Goal: Information Seeking & Learning: Find specific fact

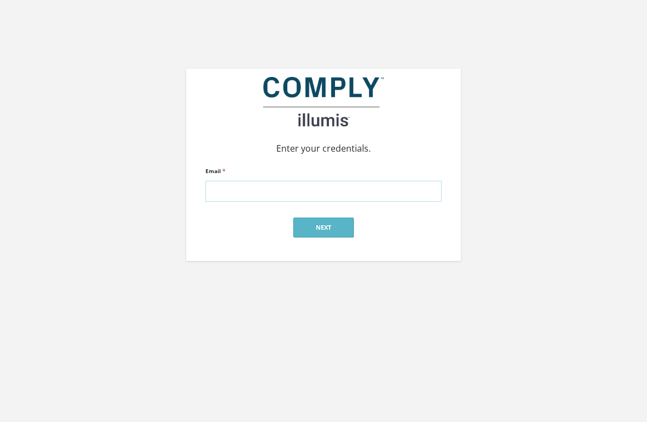
type input "[PERSON_NAME][EMAIL_ADDRESS][DOMAIN_NAME]"
click input "submit" at bounding box center [0, 0] width 0 height 0
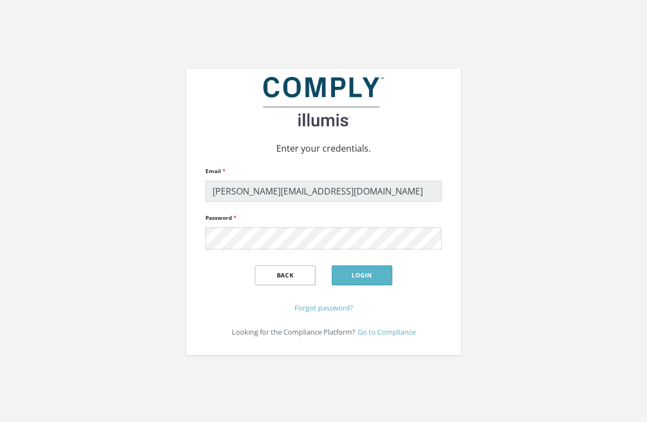
click input "submit" at bounding box center [0, 0] width 0 height 0
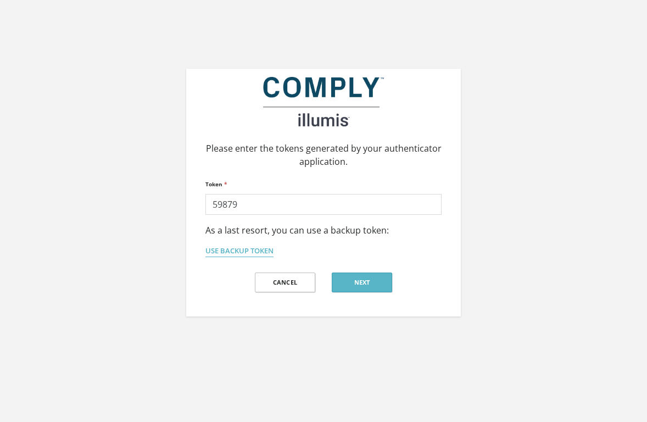
type input "598790"
click input "submit" at bounding box center [0, 0] width 0 height 0
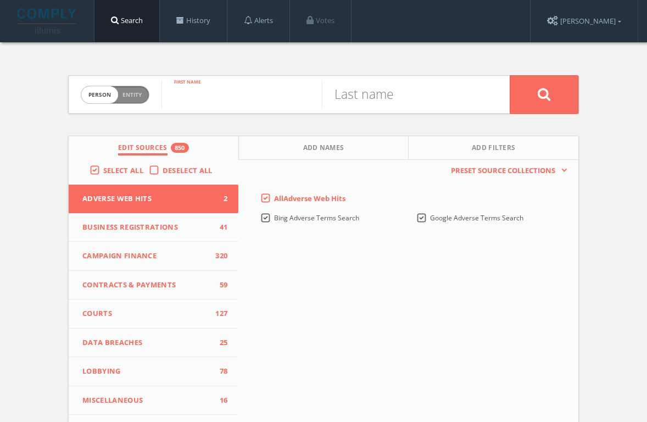
click at [194, 102] on input "text" at bounding box center [242, 94] width 160 height 29
type input "m"
type input "[PERSON_NAME]"
type input "Laidlaw"
click at [544, 94] on button at bounding box center [544, 94] width 69 height 38
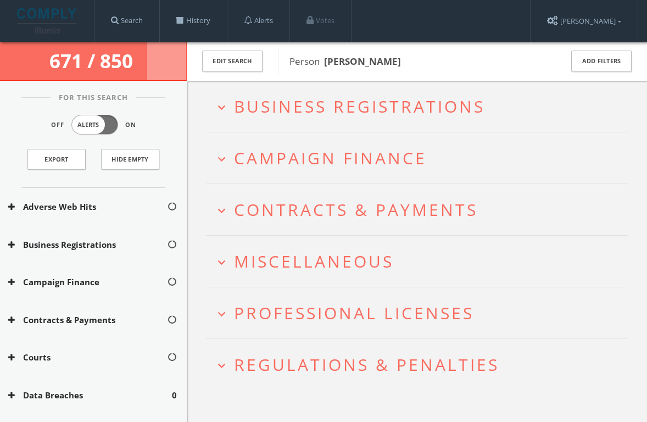
click at [353, 312] on span "Professional Licenses" at bounding box center [354, 313] width 240 height 23
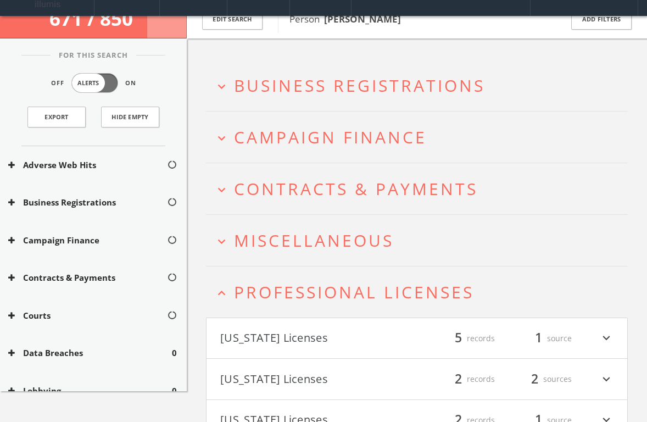
scroll to position [135, 0]
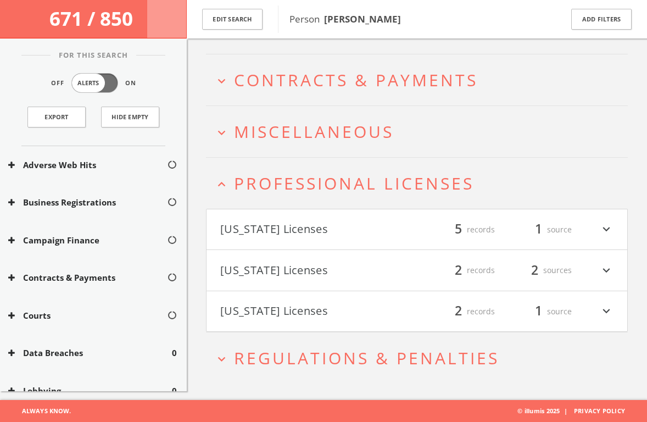
click at [327, 229] on button "California Licenses" at bounding box center [318, 229] width 197 height 19
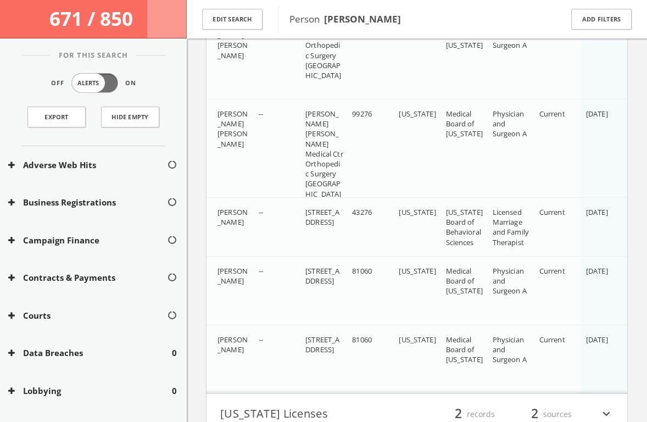
scroll to position [236, 0]
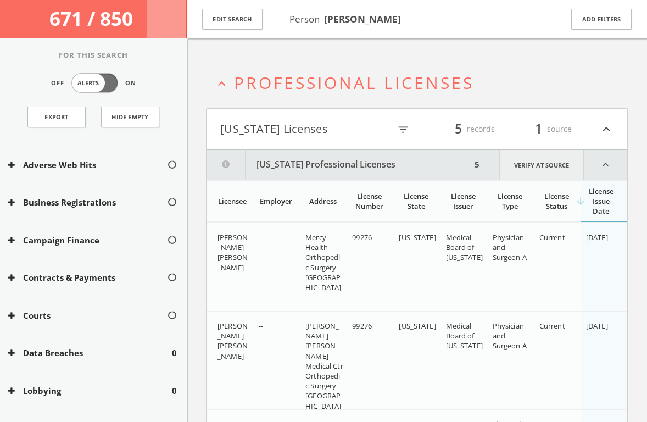
click at [530, 160] on link "Verify at source" at bounding box center [541, 165] width 85 height 30
